Goal: Navigation & Orientation: Find specific page/section

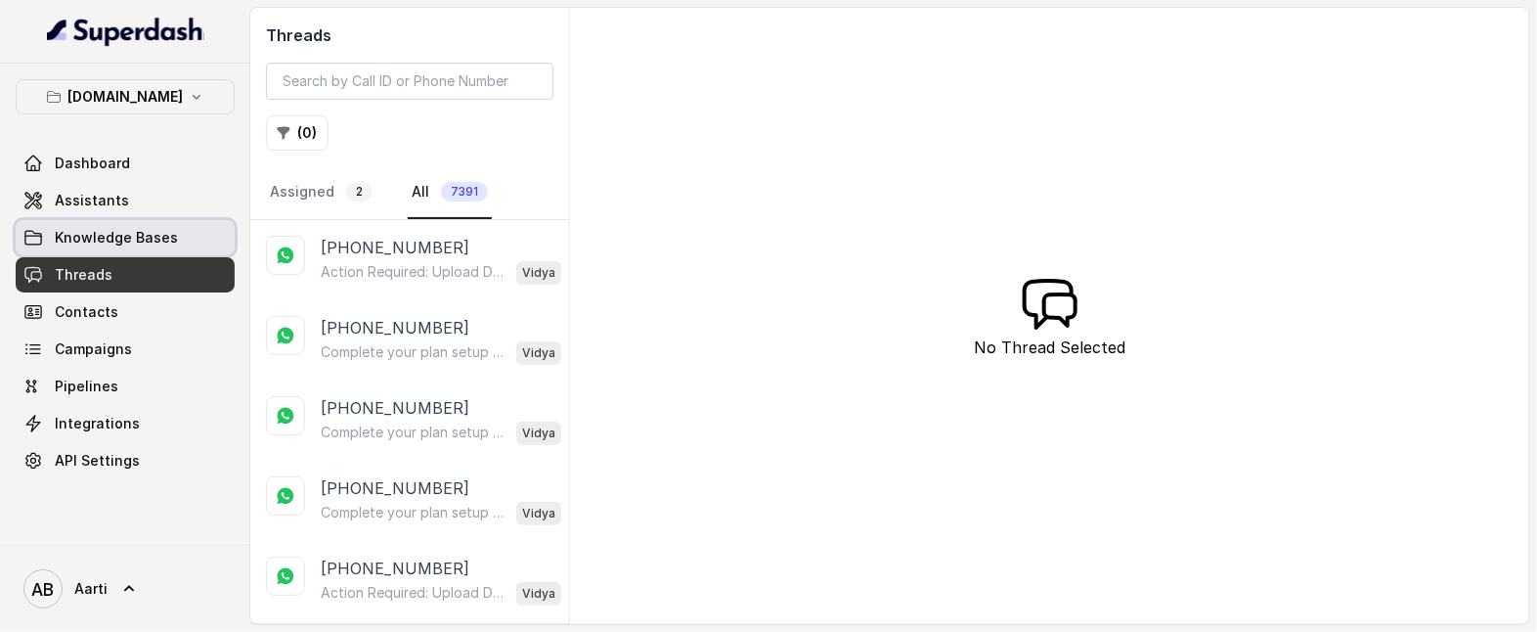
click at [114, 231] on span "Knowledge Bases" at bounding box center [116, 238] width 123 height 20
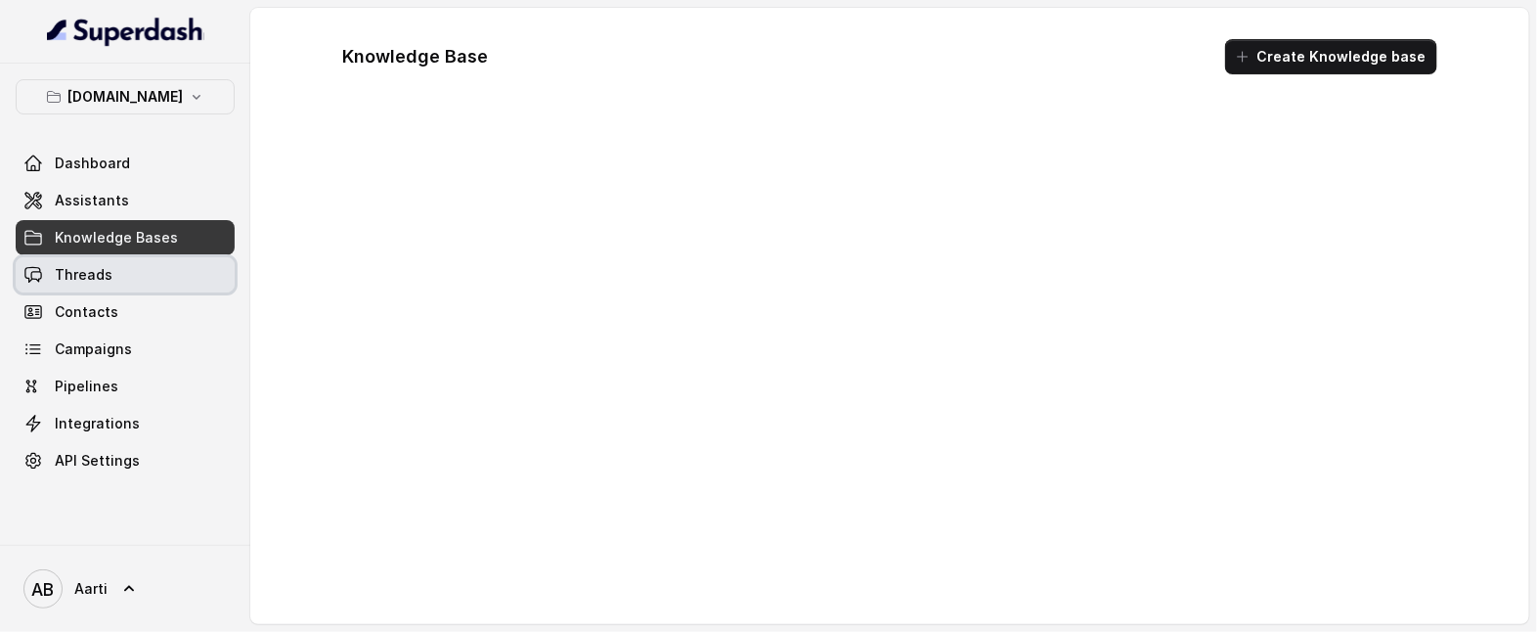
click at [89, 277] on span "Threads" at bounding box center [84, 275] width 58 height 20
